Goal: Check status

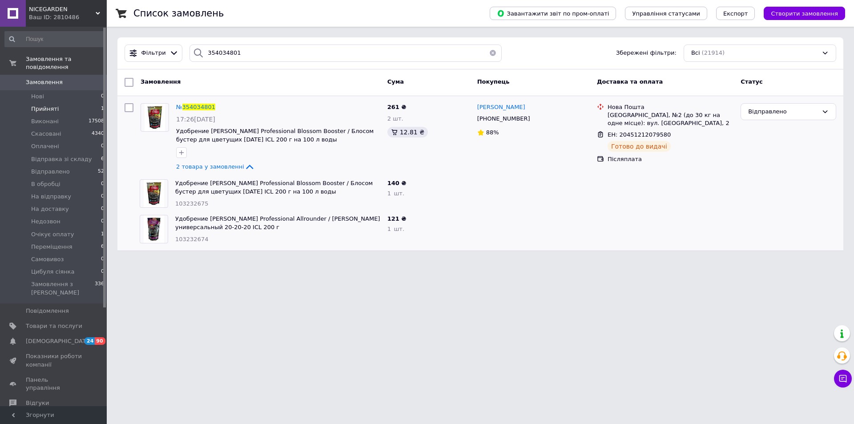
click at [42, 105] on span "Прийняті" at bounding box center [45, 109] width 28 height 8
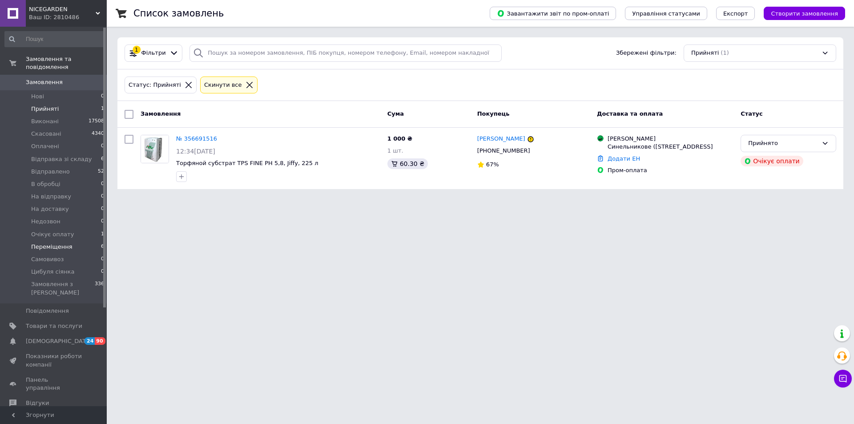
click at [53, 243] on span "Переміщення" at bounding box center [51, 247] width 41 height 8
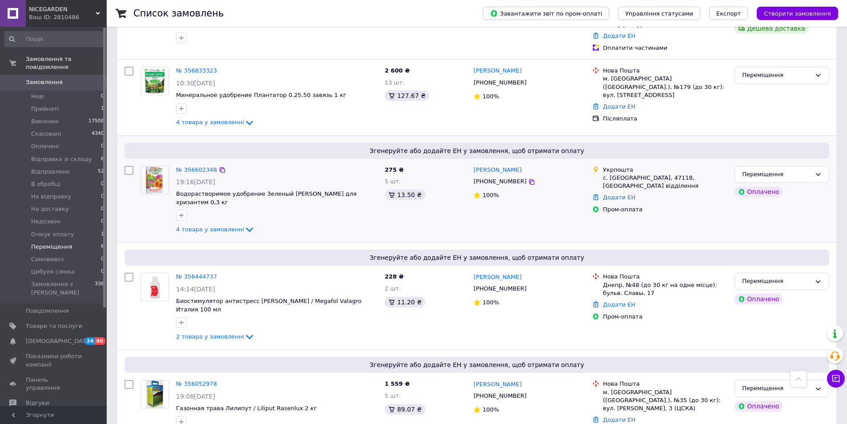
scroll to position [234, 0]
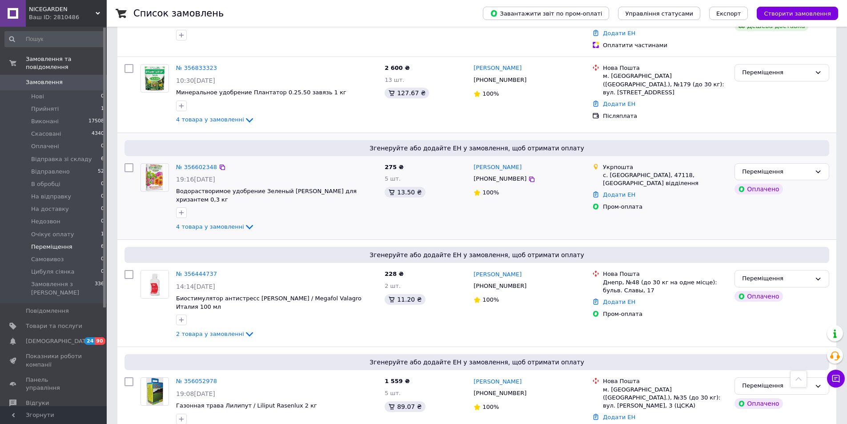
click at [133, 196] on div at bounding box center [129, 198] width 16 height 76
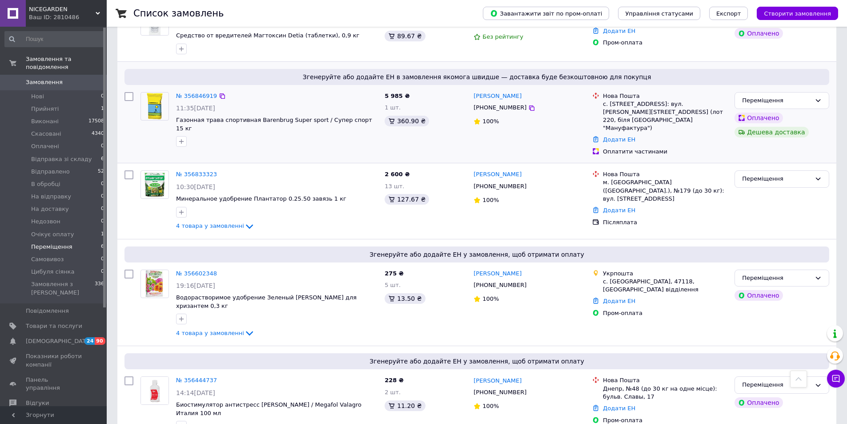
scroll to position [12, 0]
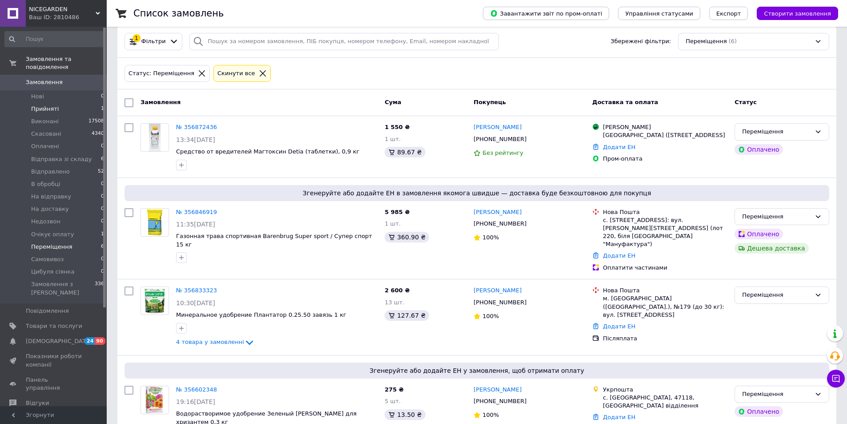
click at [47, 105] on span "Прийняті" at bounding box center [45, 109] width 28 height 8
